Goal: Information Seeking & Learning: Learn about a topic

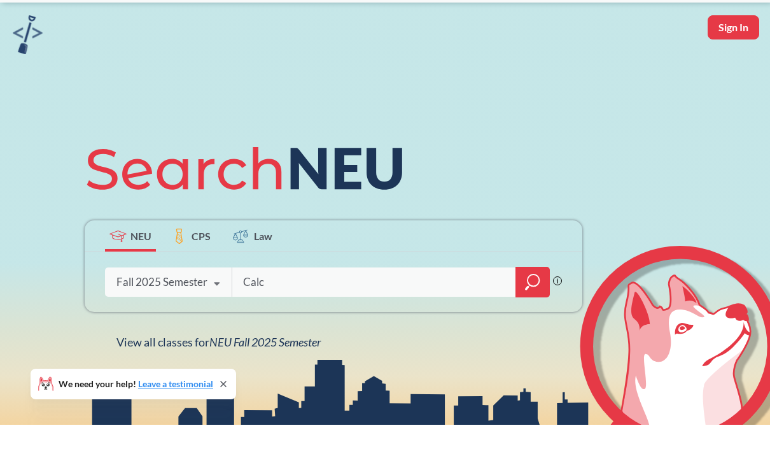
type input "Calc 2"
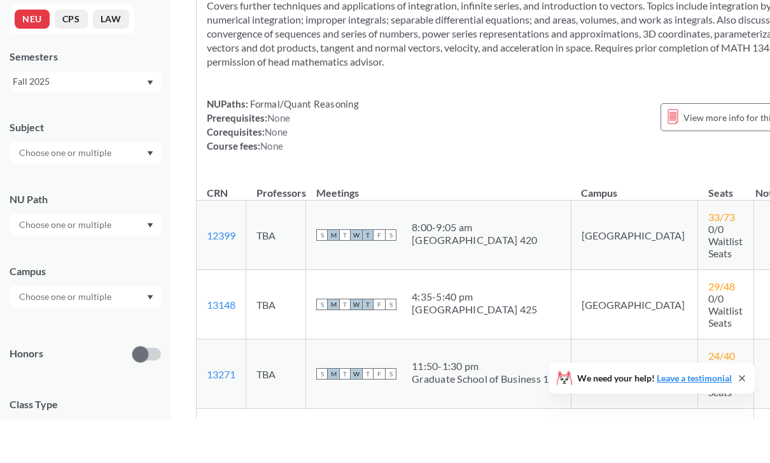
scroll to position [375, 0]
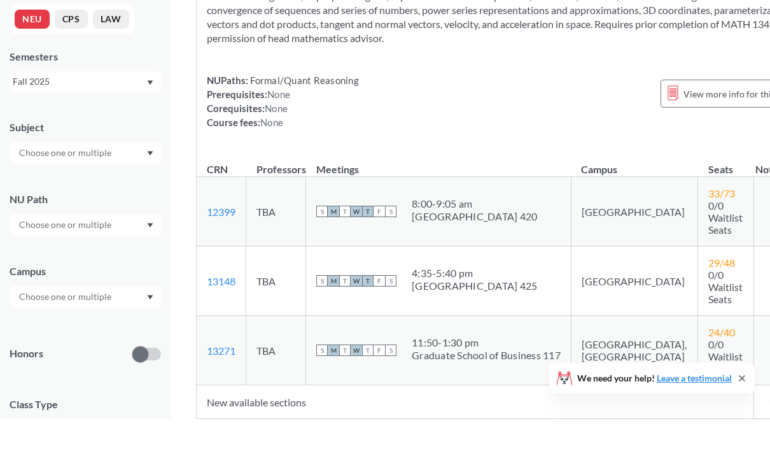
click at [272, 290] on td "TBA" at bounding box center [276, 324] width 60 height 69
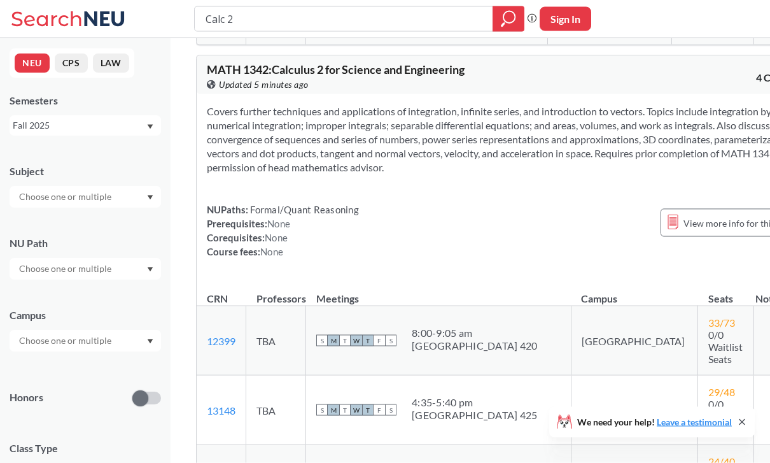
scroll to position [395, 0]
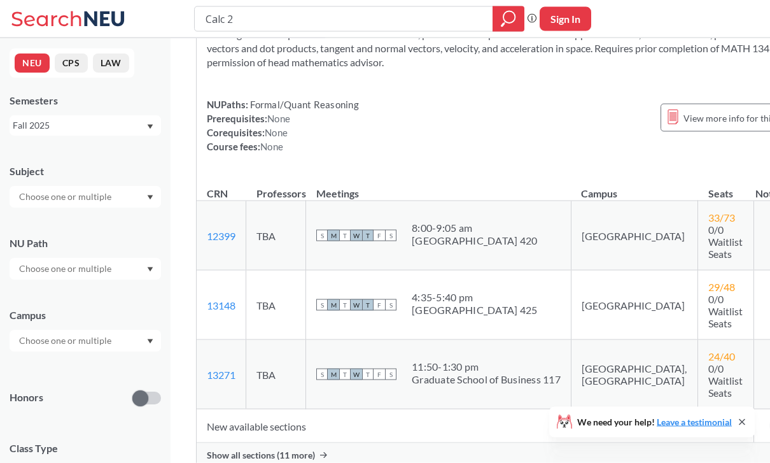
click at [295, 451] on span "Show all sections (11 more)" at bounding box center [261, 454] width 108 height 11
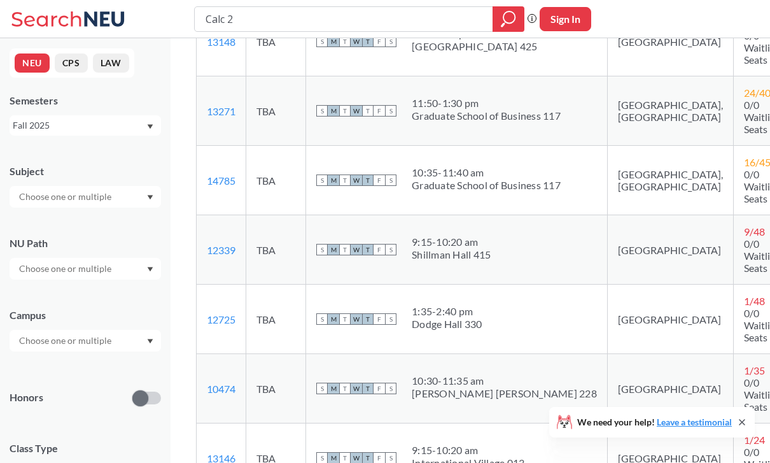
scroll to position [653, 0]
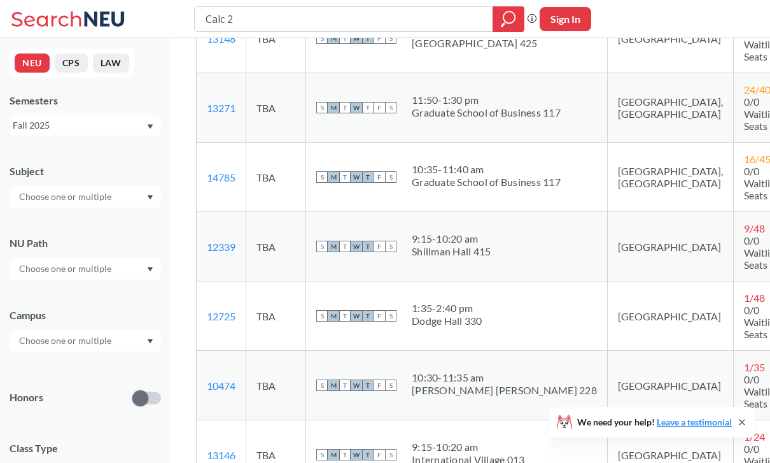
drag, startPoint x: 377, startPoint y: 17, endPoint x: -1, endPoint y: -654, distance: 769.5
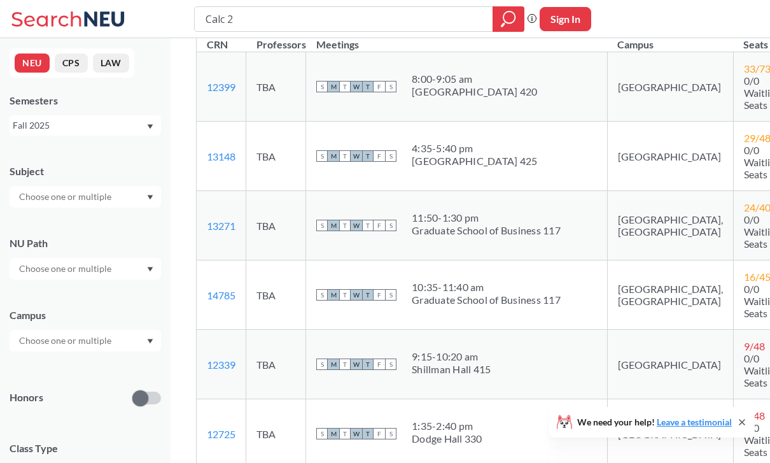
scroll to position [433, 0]
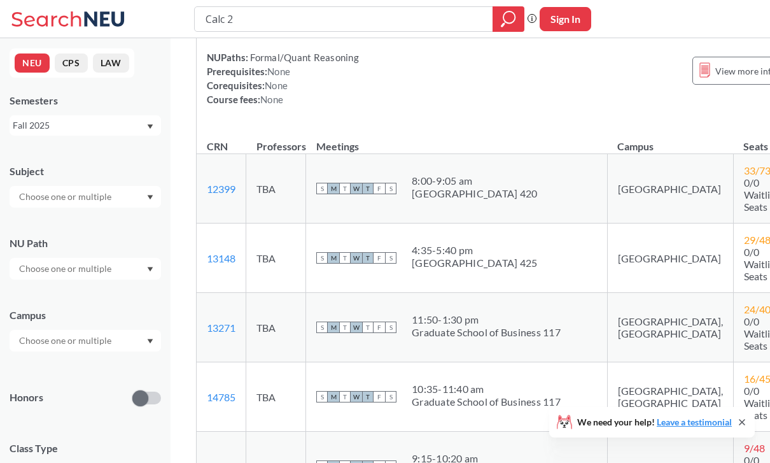
click at [265, 193] on td "TBA" at bounding box center [276, 188] width 60 height 69
click at [272, 197] on td "TBA" at bounding box center [276, 188] width 60 height 69
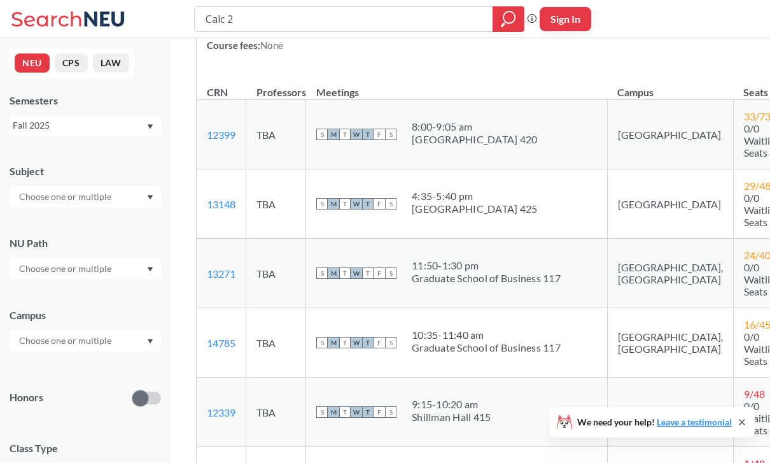
scroll to position [0, 0]
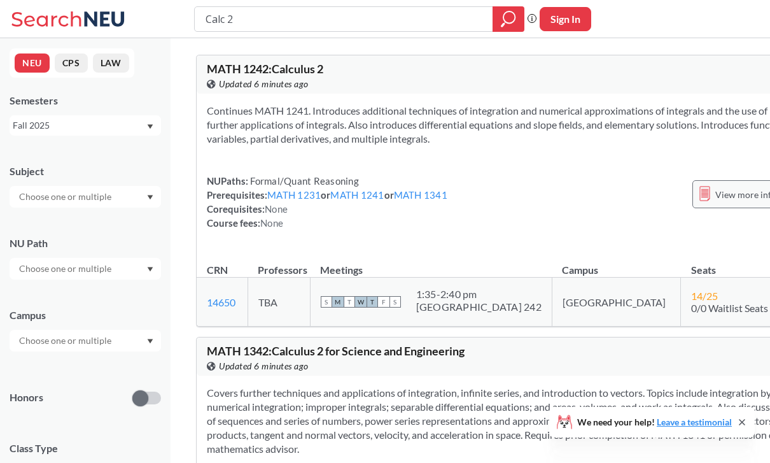
click at [715, 191] on span "View more info for this class" at bounding box center [771, 195] width 113 height 16
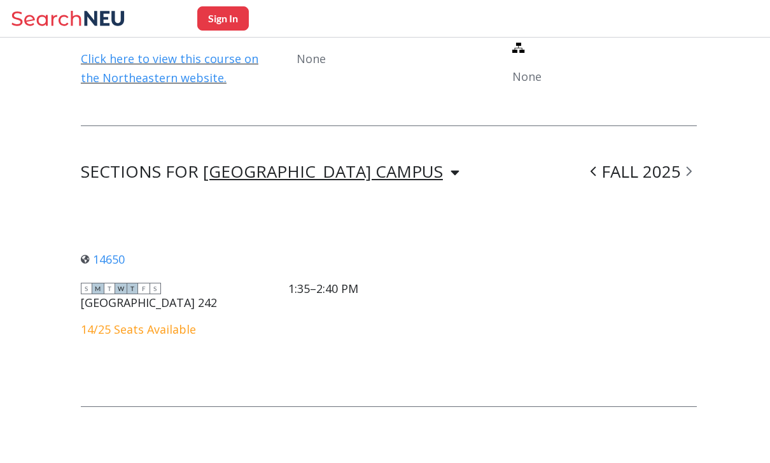
scroll to position [910, 0]
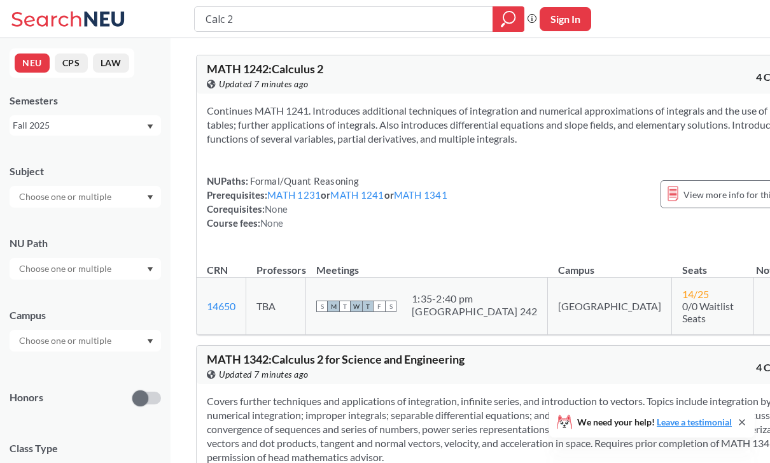
click at [446, 63] on div "MATH 1242 : Calculus 2 View this course on Banner. Updated 7 minutes ago" at bounding box center [357, 77] width 300 height 28
